Goal: Information Seeking & Learning: Understand process/instructions

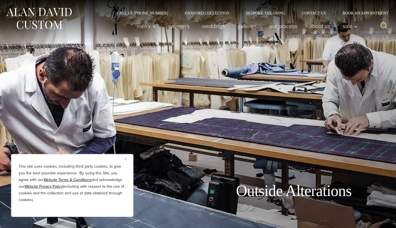
click at [126, 157] on button "Close" at bounding box center [127, 158] width 7 height 7
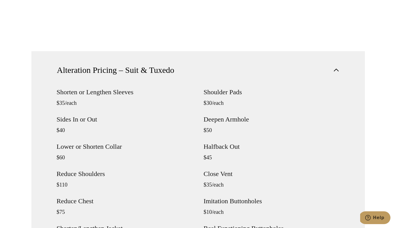
scroll to position [466, 0]
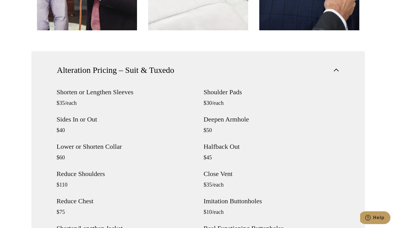
click at [341, 68] on button "Alteration Pricing – Suit & Tuxedo" at bounding box center [197, 70] width 333 height 38
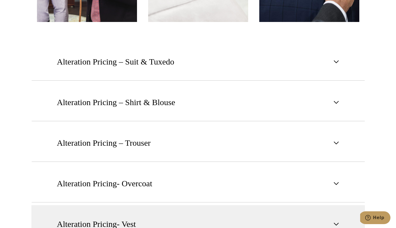
scroll to position [473, 0]
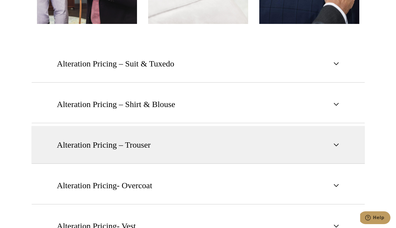
click at [328, 153] on button "Alteration Pricing – Trouser" at bounding box center [197, 145] width 333 height 38
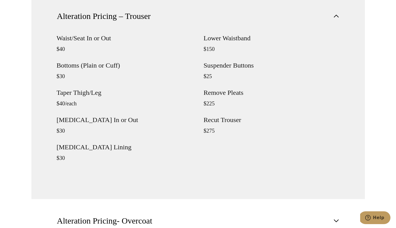
scroll to position [602, 0]
drag, startPoint x: 99, startPoint y: 148, endPoint x: 56, endPoint y: 146, distance: 42.3
click at [57, 146] on h4 "[MEDICAL_DATA] Lining" at bounding box center [125, 146] width 136 height 7
copy h4 "[MEDICAL_DATA] Lining"
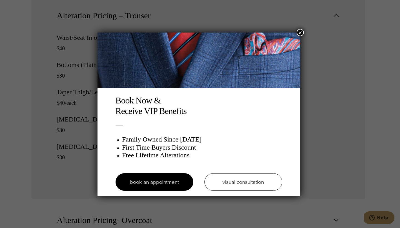
click at [303, 36] on div "Book Now & Receive VIP Benefits Family Owned Since [DATE] First Time Buyers Dis…" at bounding box center [200, 114] width 400 height 228
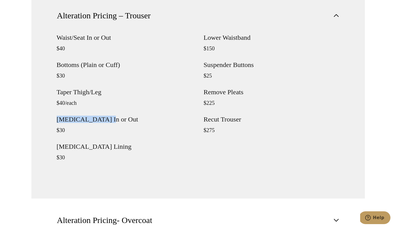
drag, startPoint x: 104, startPoint y: 122, endPoint x: 30, endPoint y: 121, distance: 74.7
click at [30, 121] on section "Alteration Pricing – Suit & Tuxedo Shorten or Lengthen Sleeves $35/each Sides I…" at bounding box center [198, 124] width 396 height 445
copy h4 "[MEDICAL_DATA] In or Out"
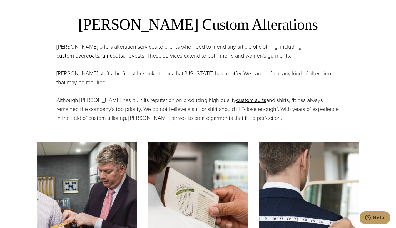
scroll to position [228, 0]
